Goal: Obtain resource: Download file/media

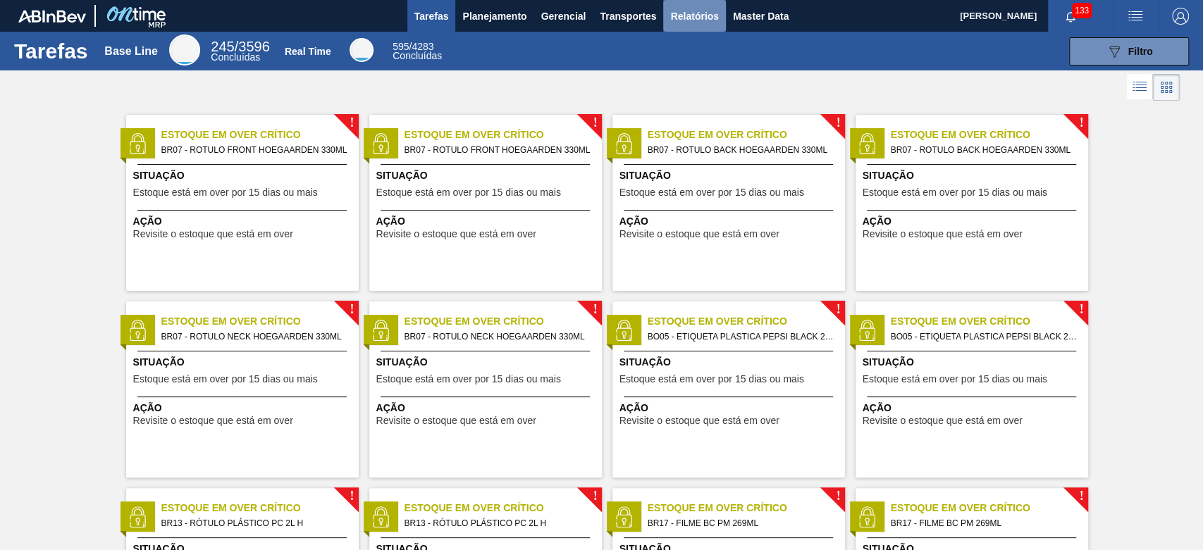
click at [705, 18] on span "Relatórios" at bounding box center [694, 16] width 48 height 17
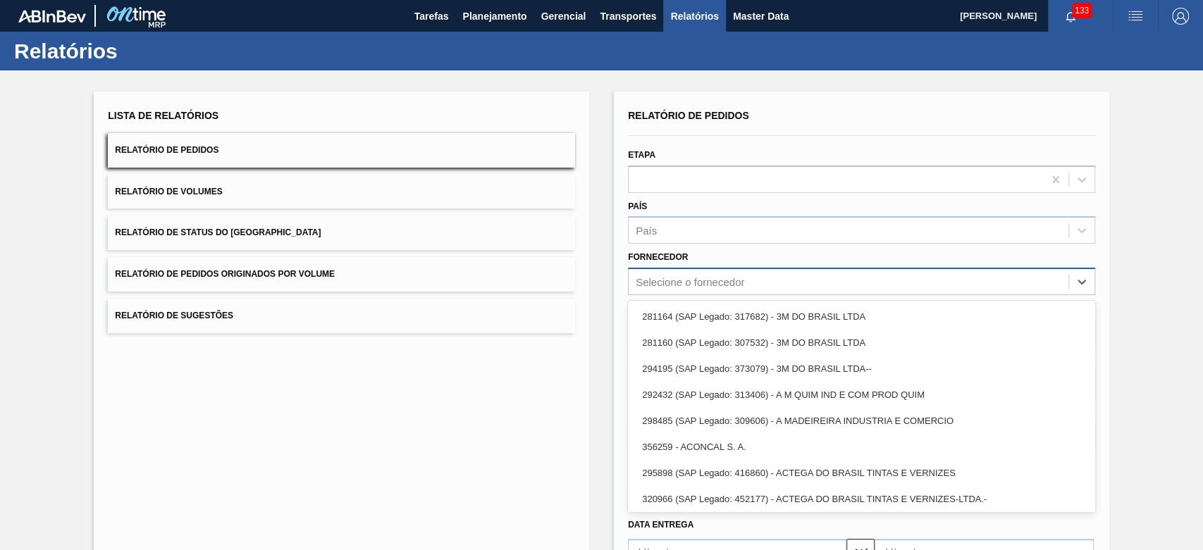
click at [689, 286] on div "Selecione o fornecedor" at bounding box center [690, 282] width 109 height 12
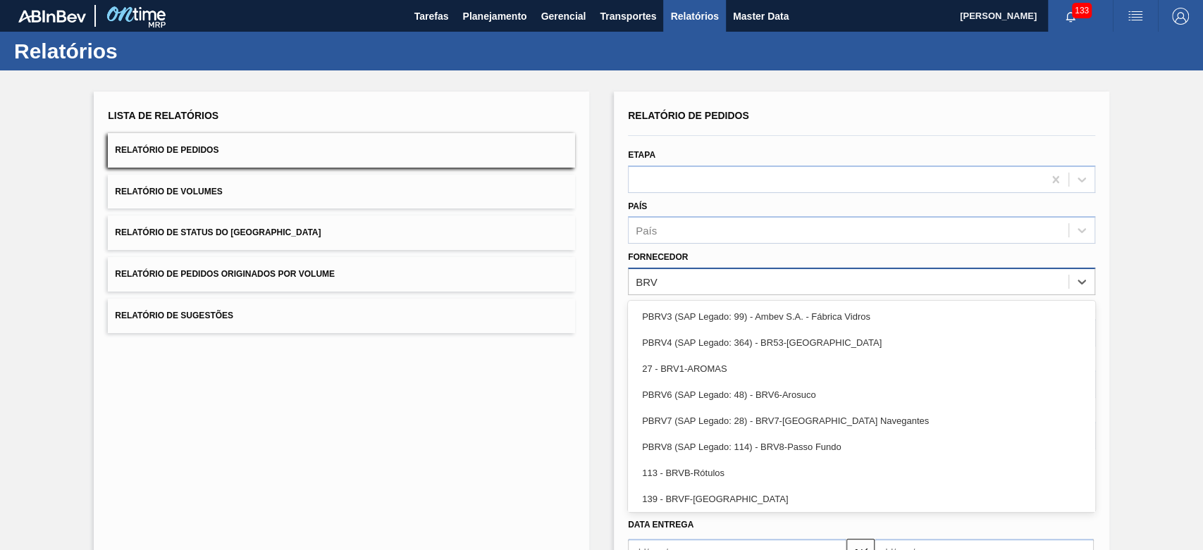
type input "BRV4"
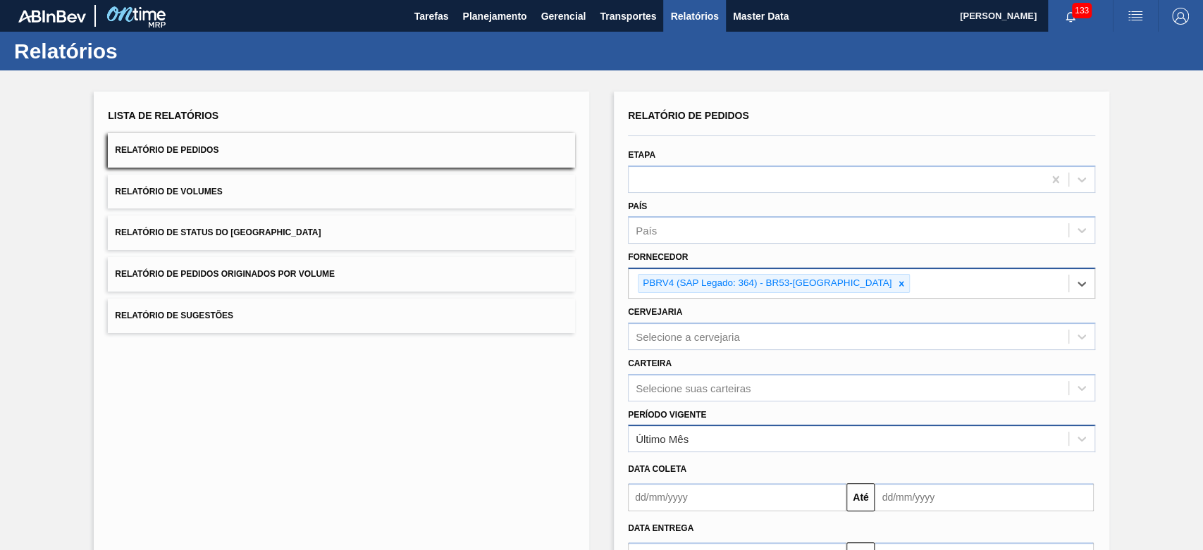
scroll to position [104, 0]
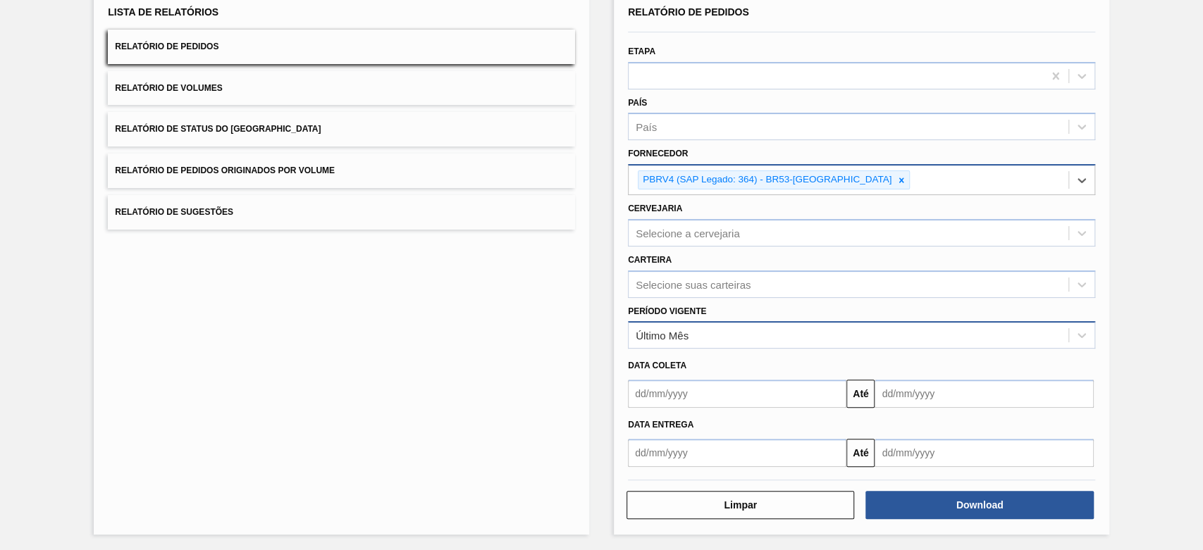
click at [713, 321] on div "Último Mês" at bounding box center [861, 334] width 467 height 27
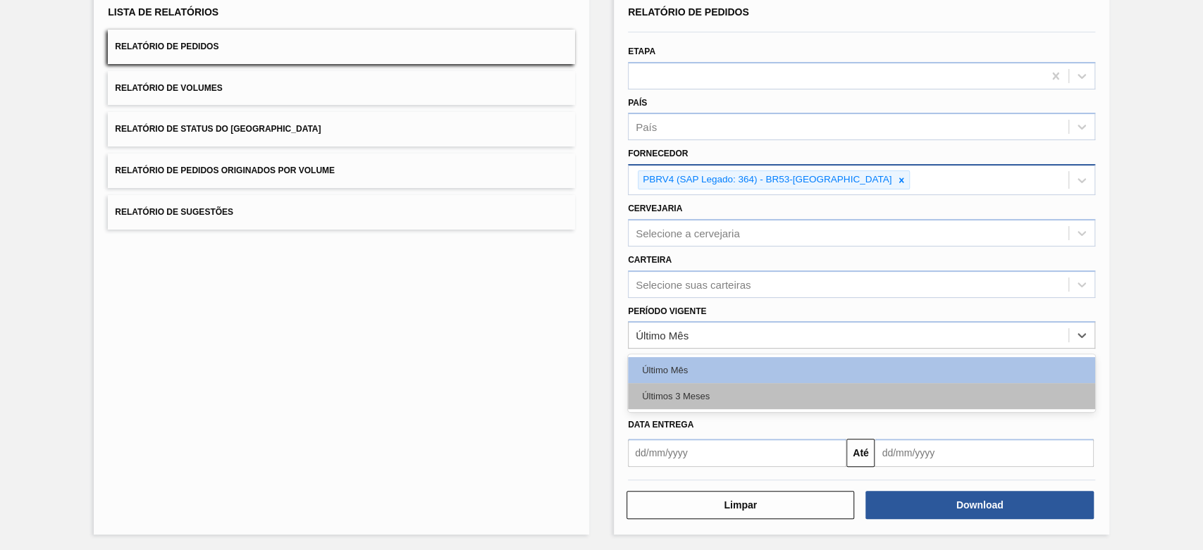
click at [697, 388] on div "Últimos 3 Meses" at bounding box center [861, 396] width 467 height 26
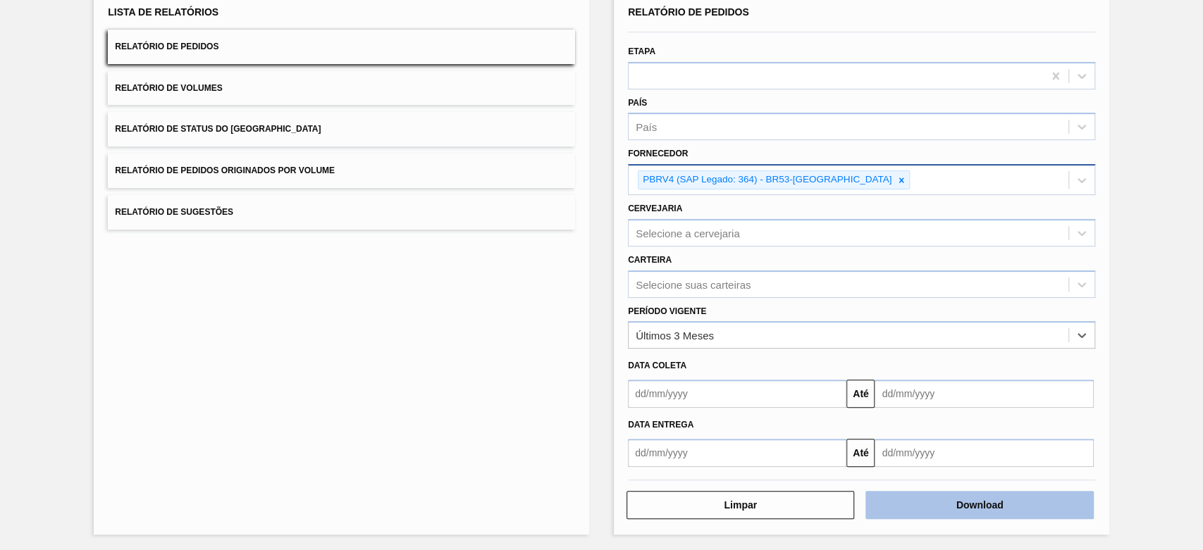
click at [977, 501] on button "Download" at bounding box center [979, 505] width 228 height 28
